Goal: Find specific page/section

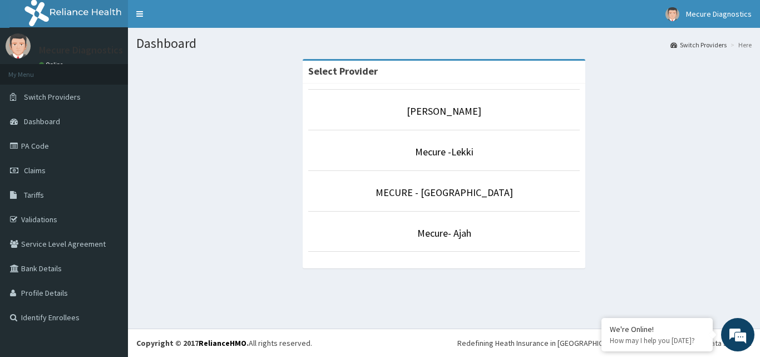
click at [454, 104] on p "[PERSON_NAME]" at bounding box center [443, 111] width 271 height 14
click at [439, 115] on li "[PERSON_NAME]" at bounding box center [443, 109] width 271 height 41
click at [439, 115] on link "[PERSON_NAME]" at bounding box center [444, 111] width 75 height 13
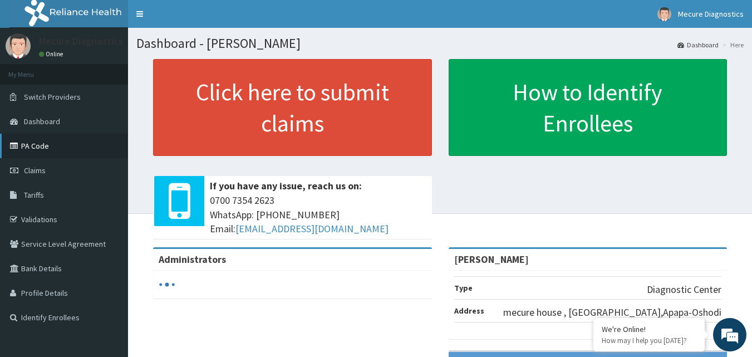
click at [23, 150] on link "PA Code" at bounding box center [64, 146] width 128 height 24
